Goal: Find specific page/section: Find specific page/section

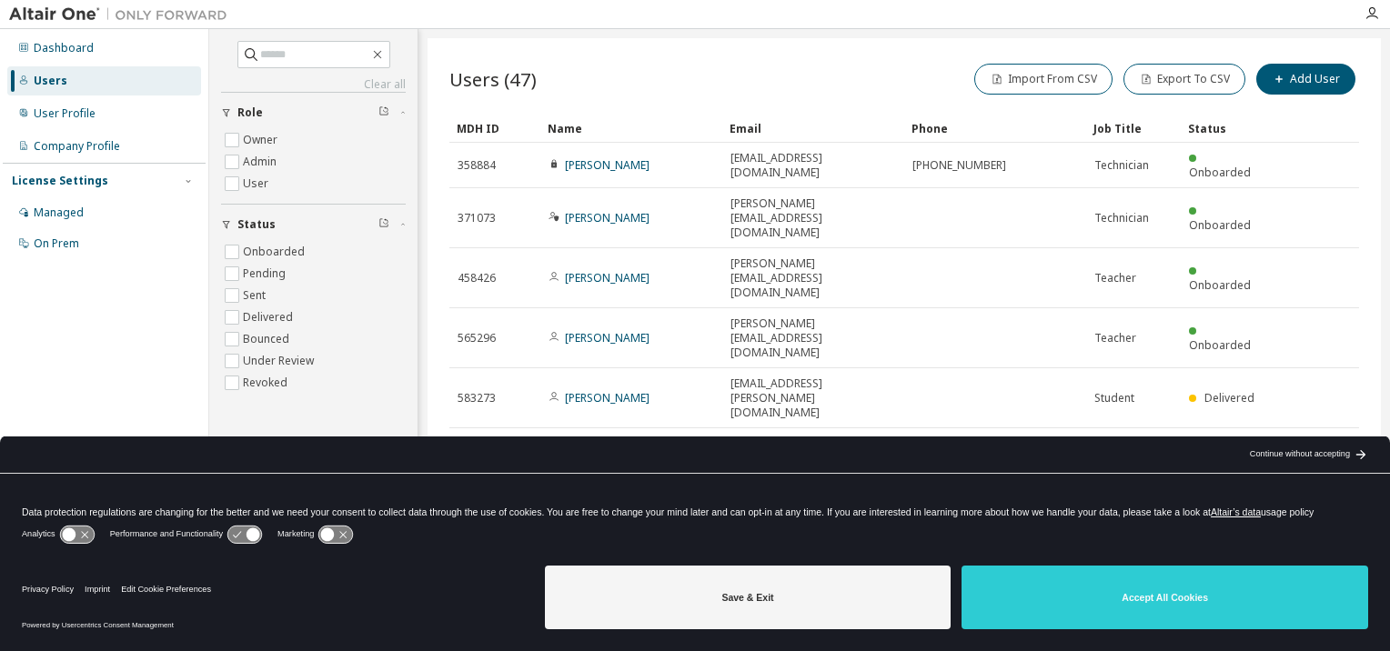
click at [1310, 455] on div "Continue without accepting" at bounding box center [1300, 454] width 100 height 15
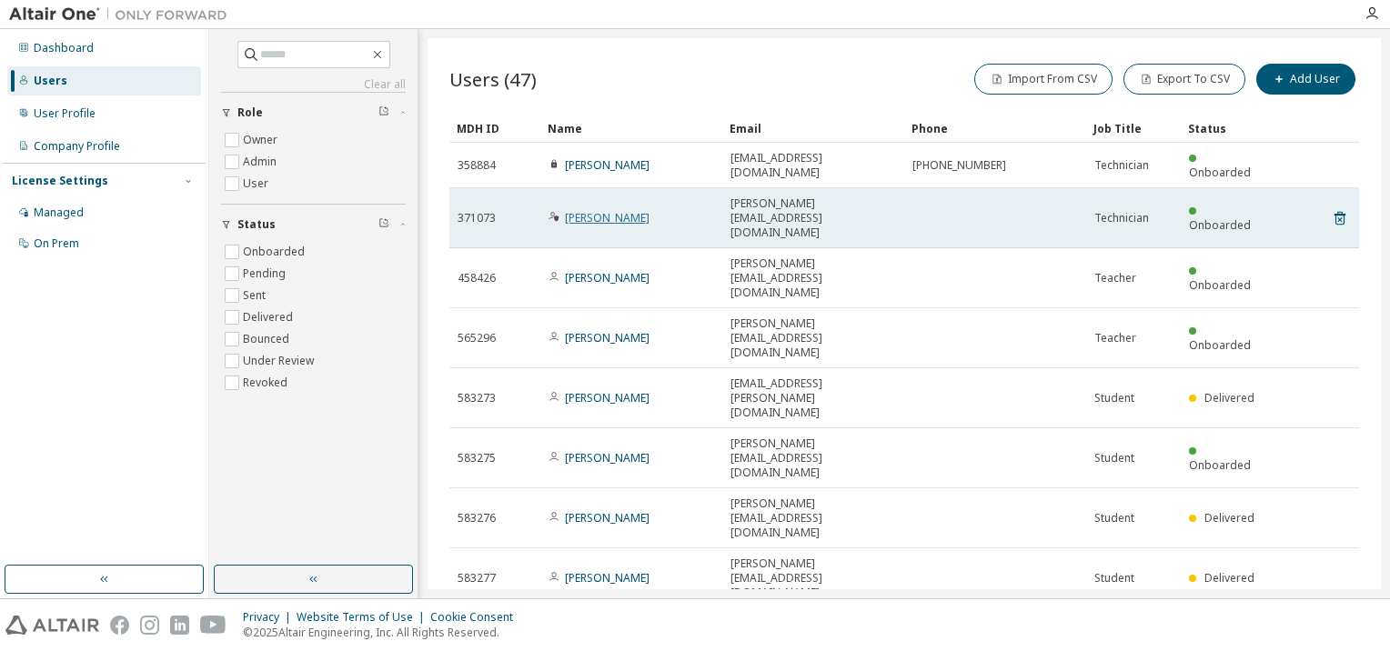
click at [610, 210] on link "Daniel KHEIRANDISH" at bounding box center [607, 217] width 85 height 15
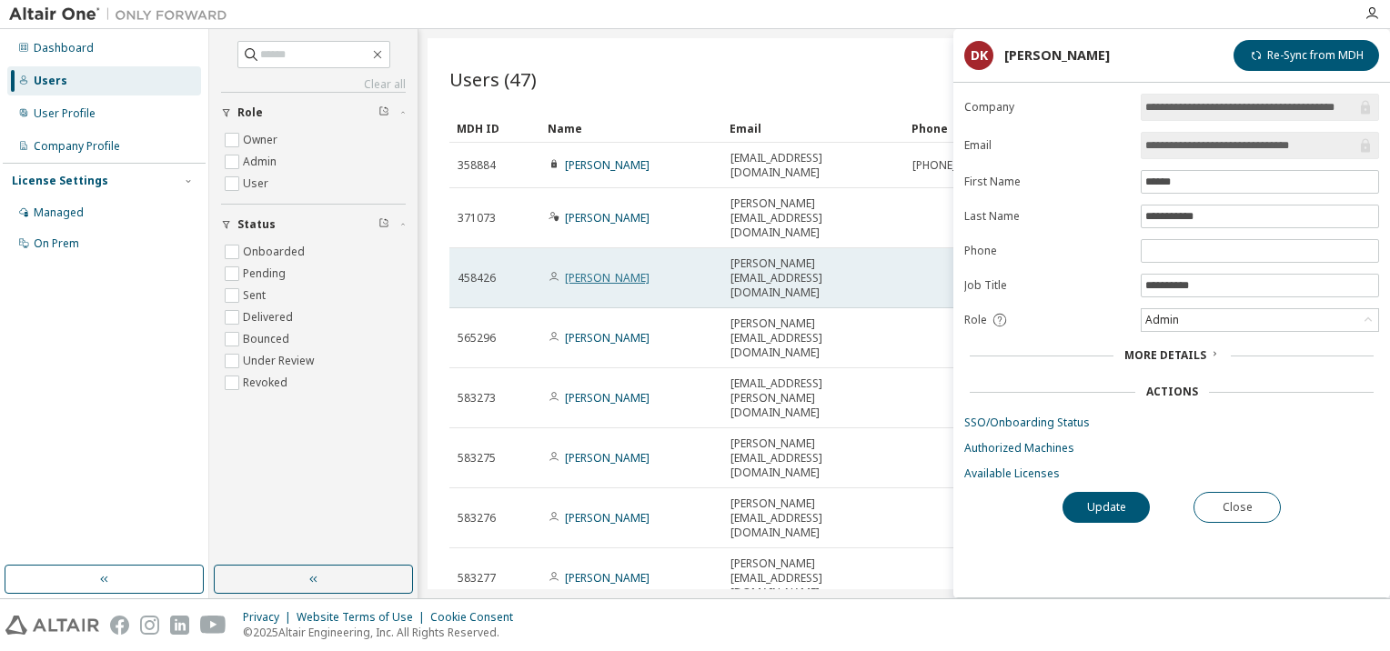
click at [611, 270] on link "Gérard AROQUIADASSOU" at bounding box center [607, 277] width 85 height 15
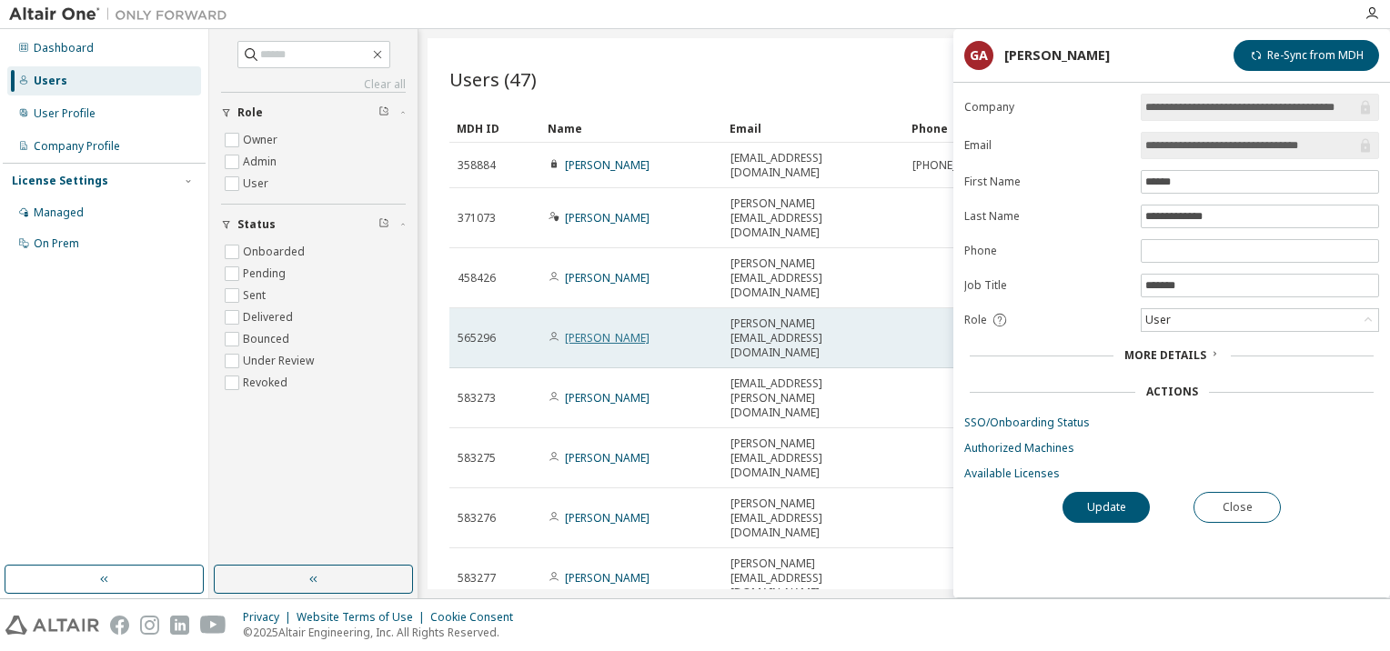
click at [623, 330] on link "Mohammed BENZAOUIA" at bounding box center [607, 337] width 85 height 15
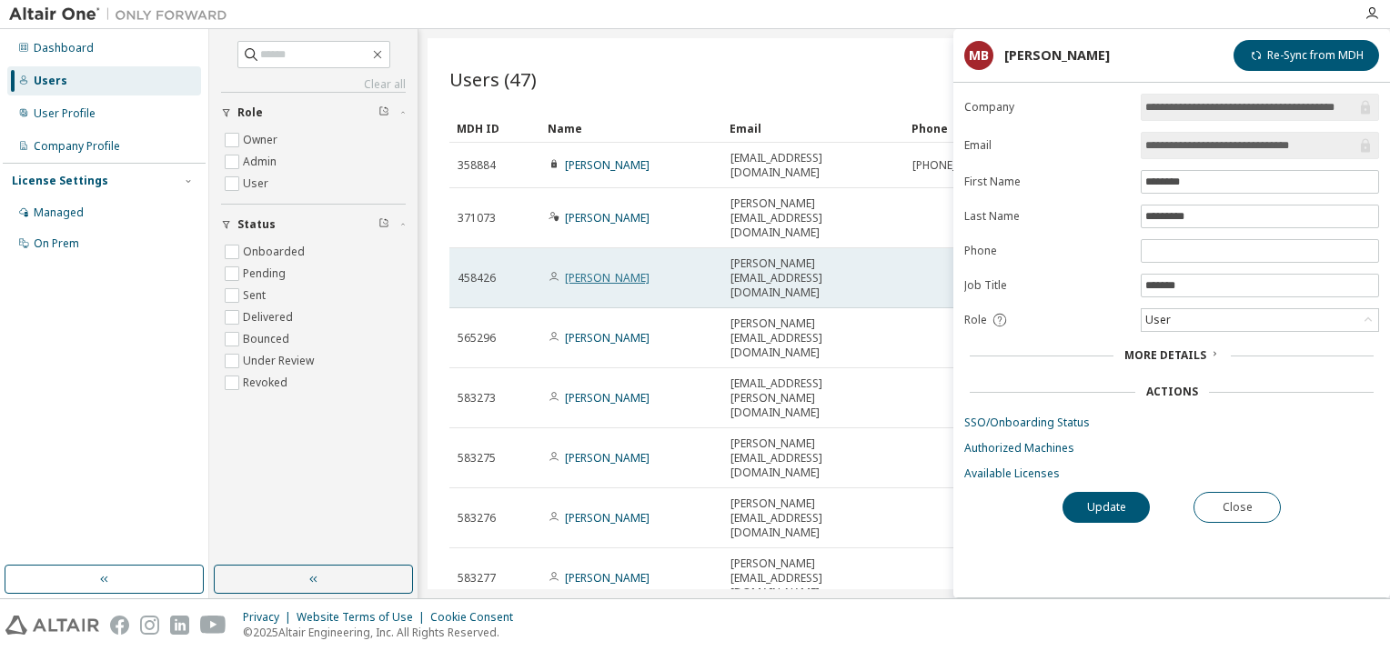
click at [624, 270] on link "Gérard AROQUIADASSOU" at bounding box center [607, 277] width 85 height 15
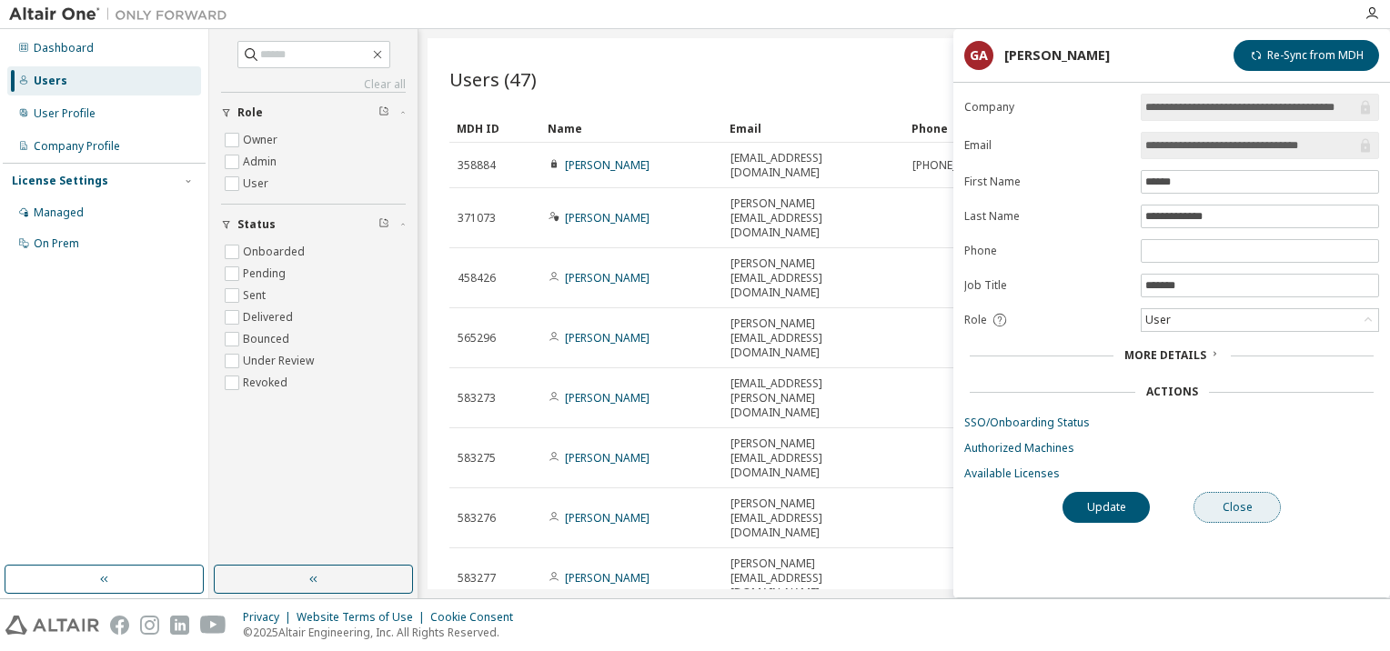
click at [1237, 503] on button "Close" at bounding box center [1236, 507] width 87 height 31
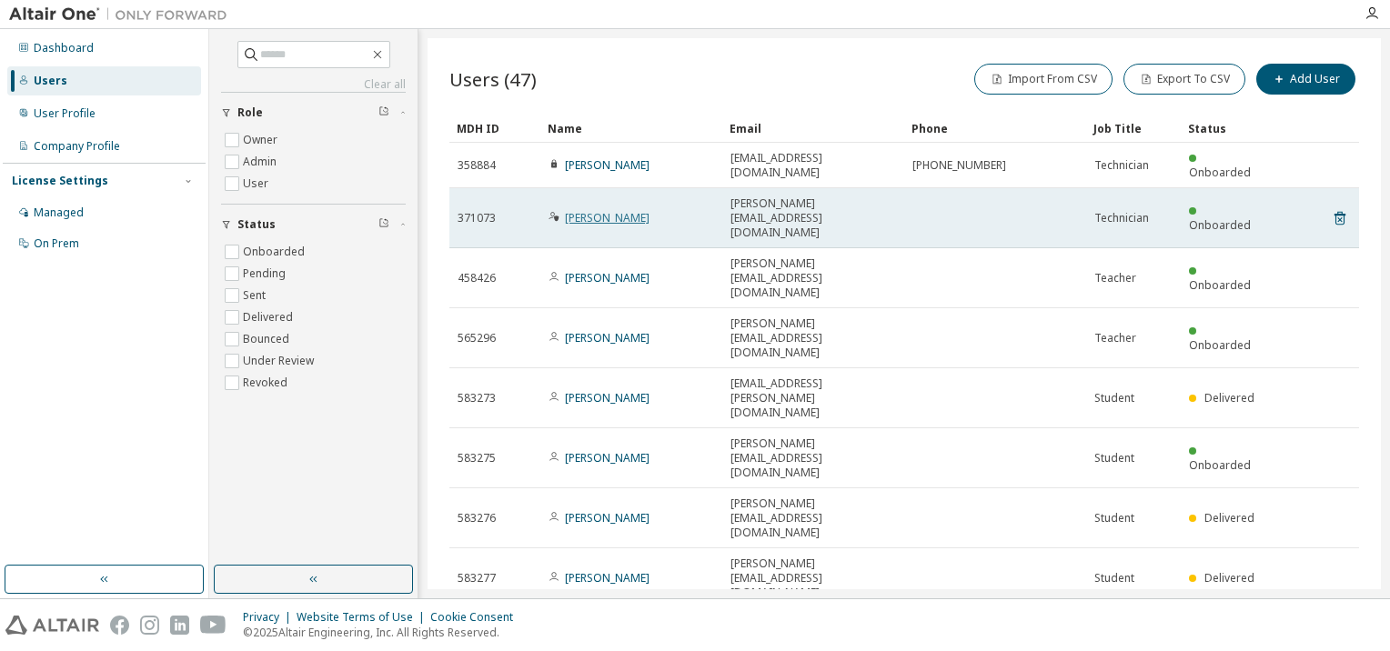
click at [626, 210] on link "Daniel KHEIRANDISH" at bounding box center [607, 217] width 85 height 15
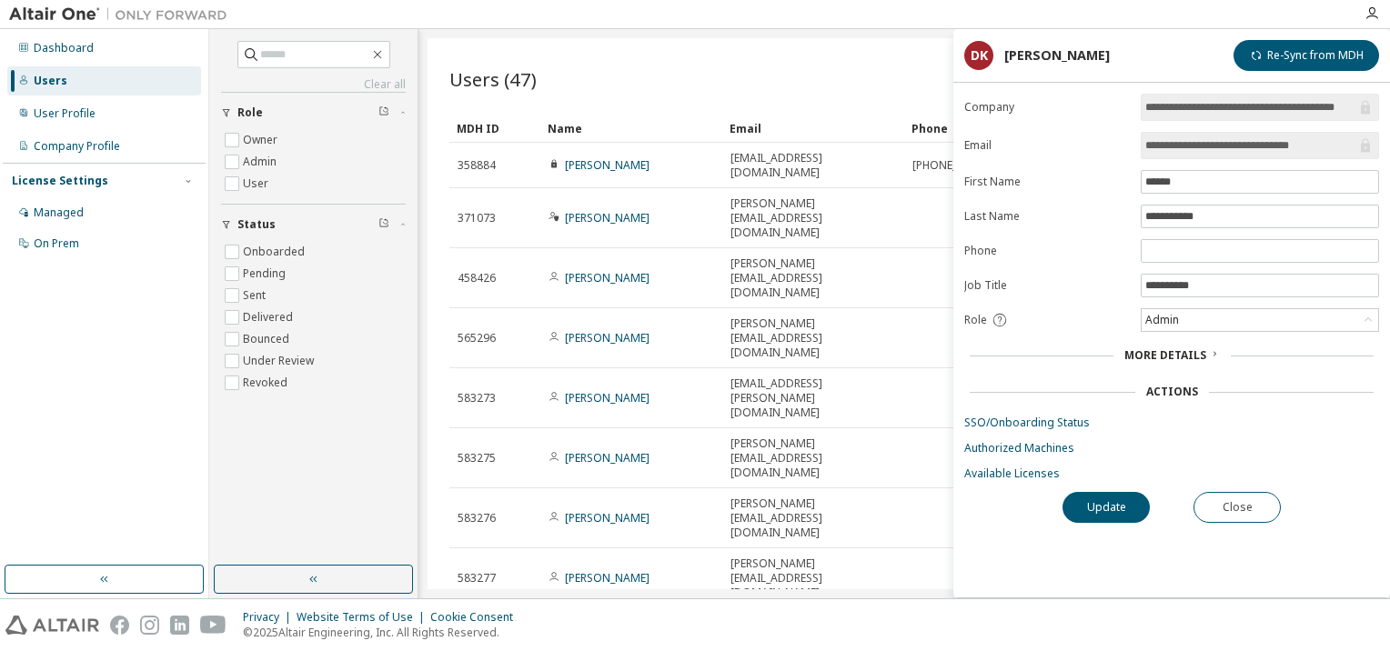
click at [807, 540] on div "Users (47) Import From CSV Export To CSV Add User Clear Load Save Save As Field…" at bounding box center [903, 313] width 953 height 551
